Goal: Transaction & Acquisition: Purchase product/service

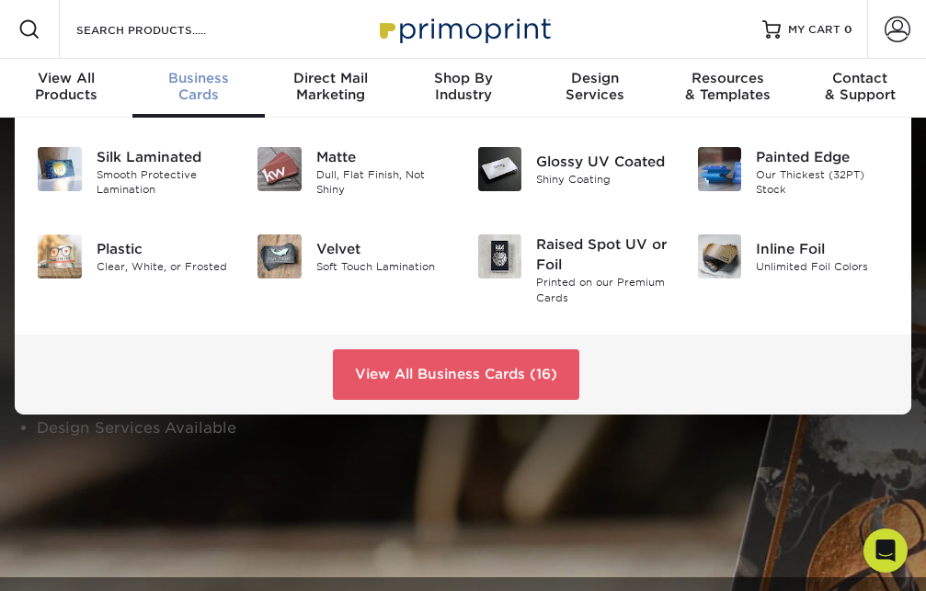
click at [193, 83] on span "Business" at bounding box center [198, 78] width 132 height 17
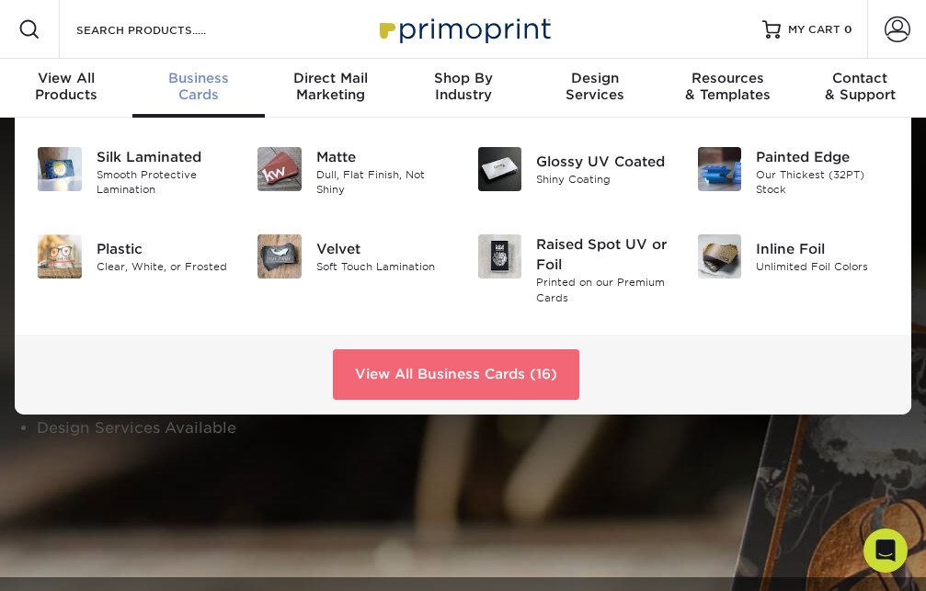
click at [449, 371] on link "View All Business Cards (16)" at bounding box center [456, 374] width 246 height 50
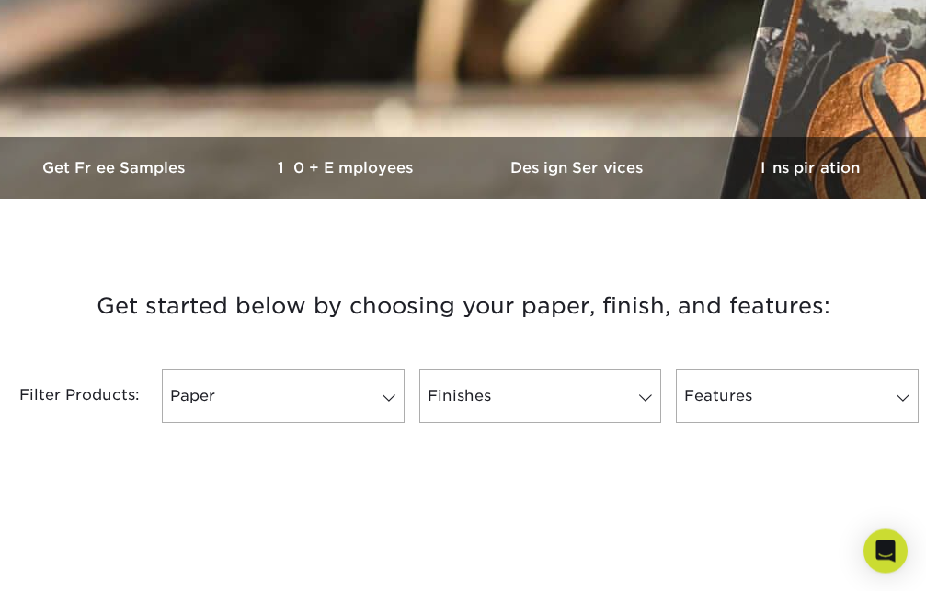
scroll to position [563, 0]
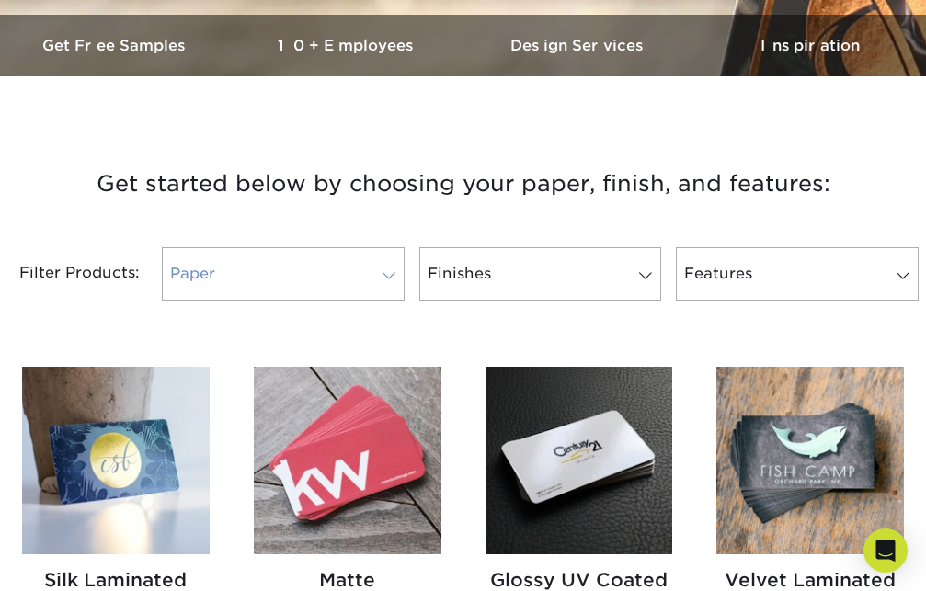
click at [386, 276] on span at bounding box center [389, 275] width 26 height 15
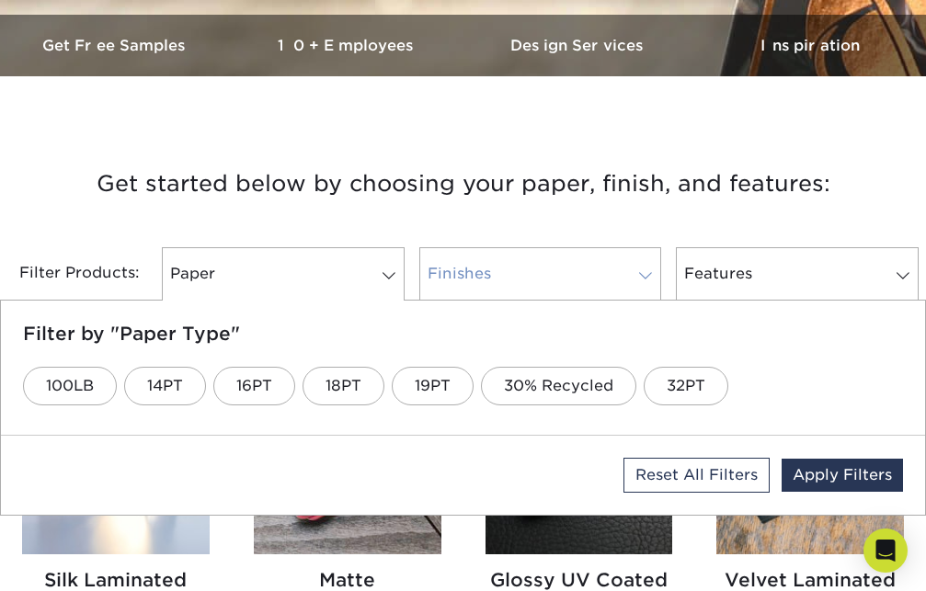
click at [647, 276] on span at bounding box center [646, 275] width 26 height 15
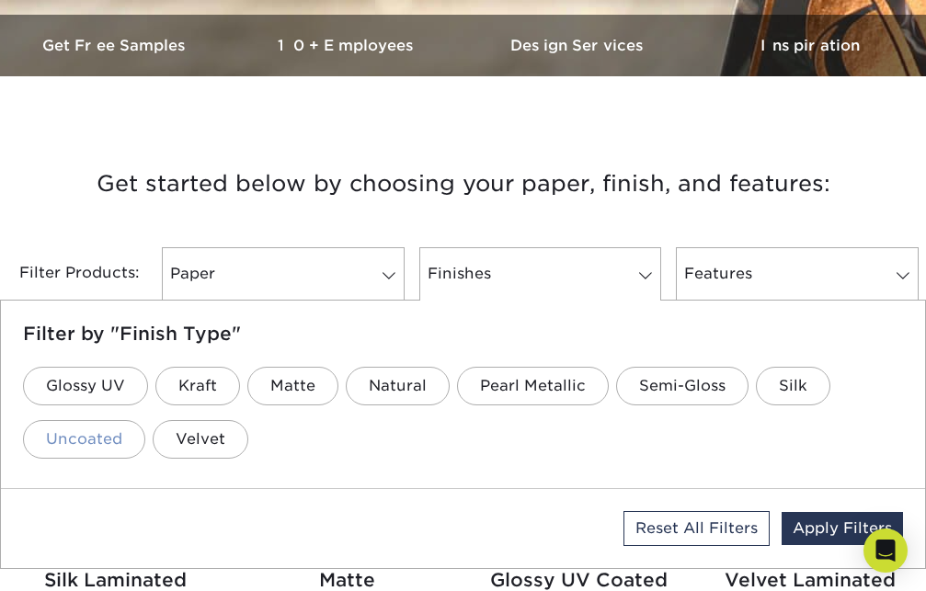
click at [100, 438] on link "Uncoated" at bounding box center [84, 439] width 122 height 39
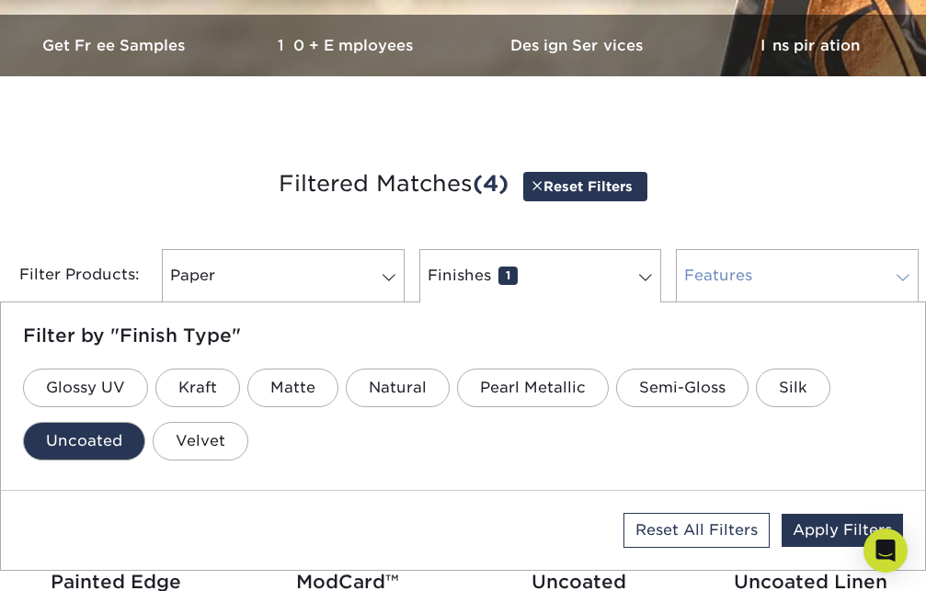
click at [712, 283] on link "Features 0" at bounding box center [797, 275] width 243 height 53
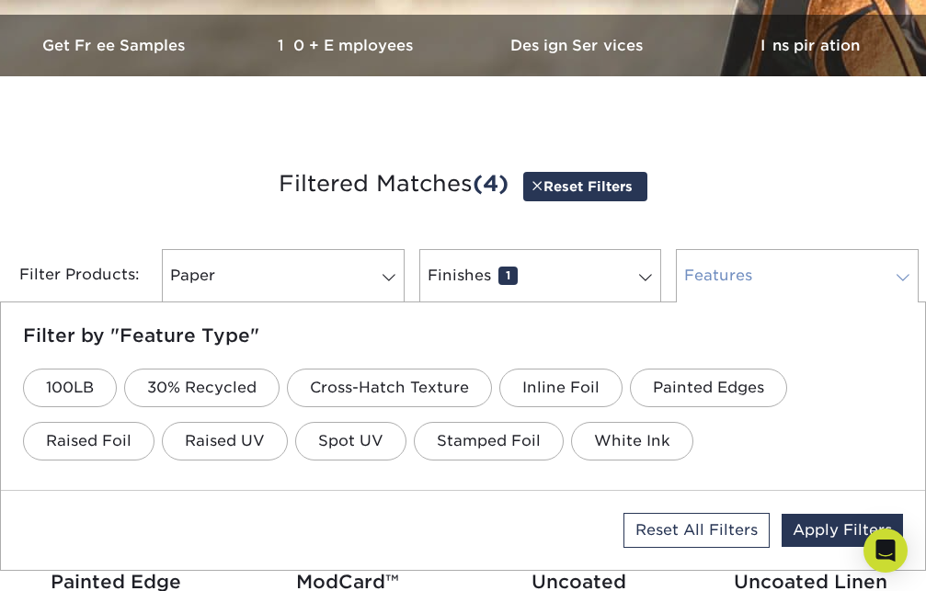
click at [899, 277] on span at bounding box center [903, 277] width 26 height 15
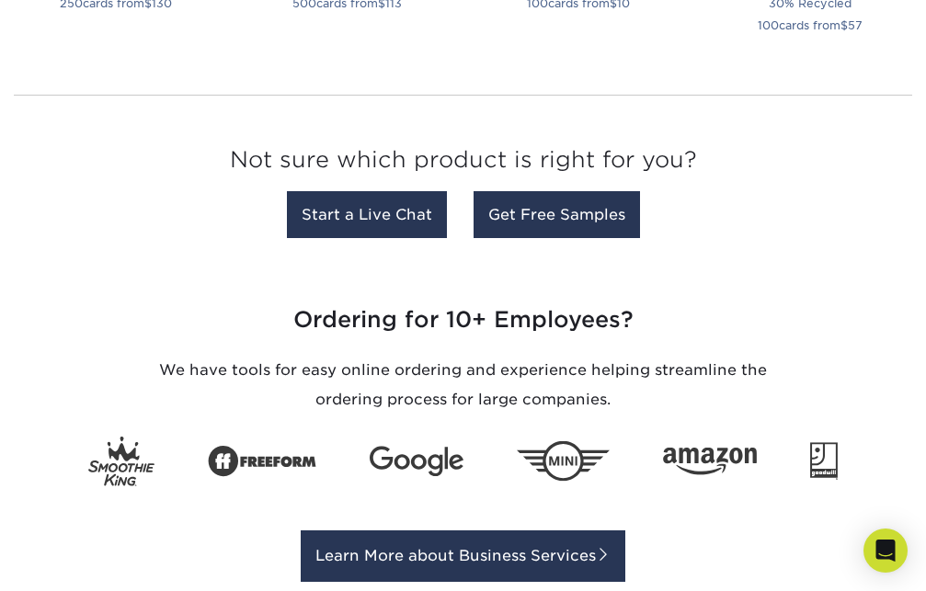
scroll to position [1500, 0]
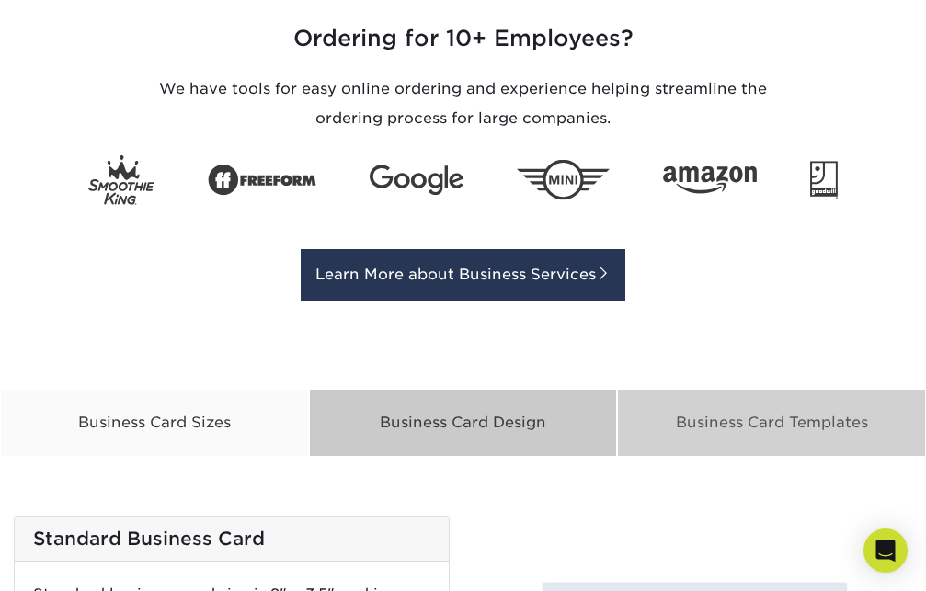
click at [750, 423] on div "Business Card Templates" at bounding box center [771, 423] width 309 height 68
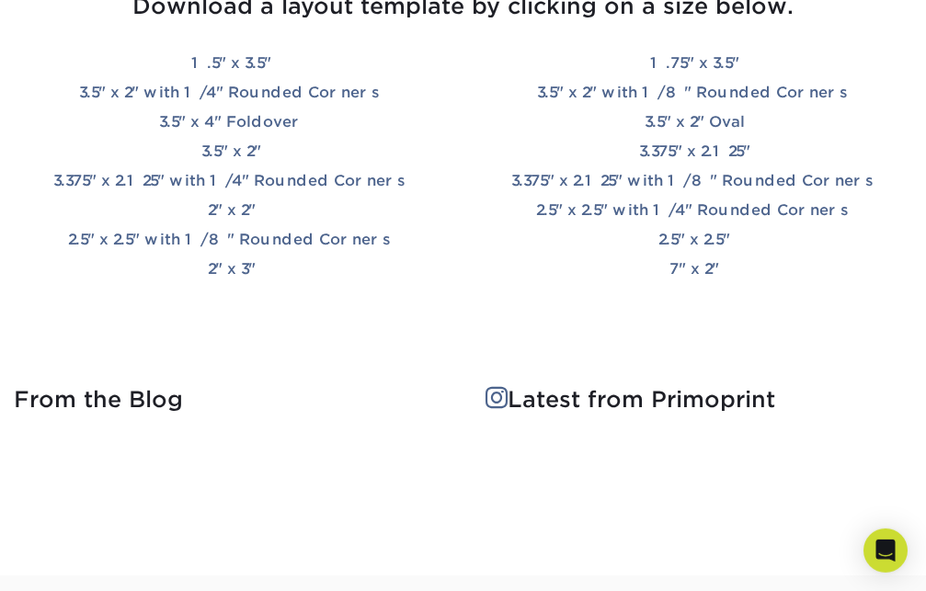
scroll to position [1998, 0]
